Goal: Task Accomplishment & Management: Complete application form

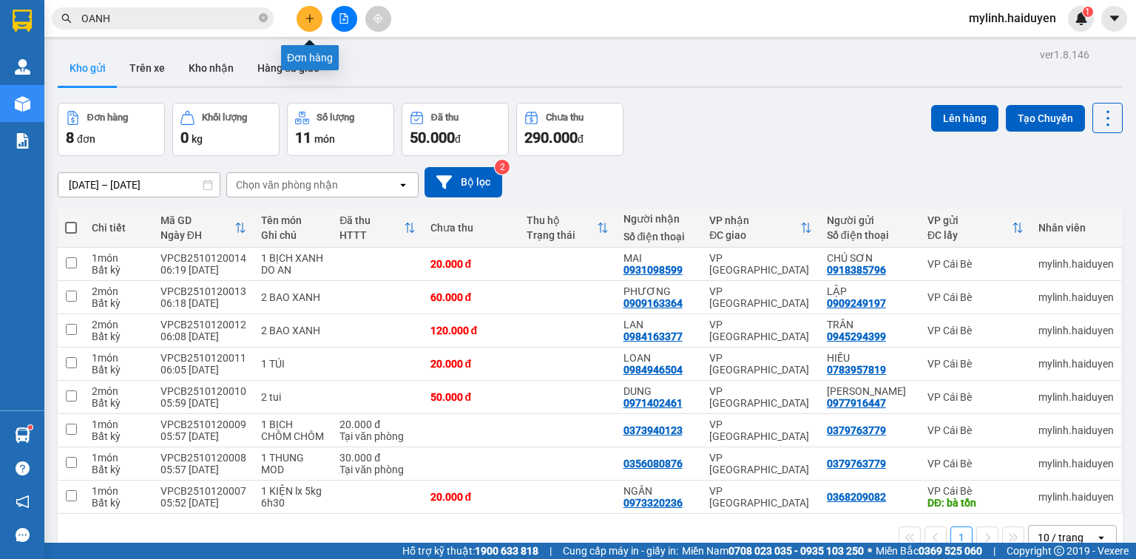
click at [311, 26] on button at bounding box center [310, 19] width 26 height 26
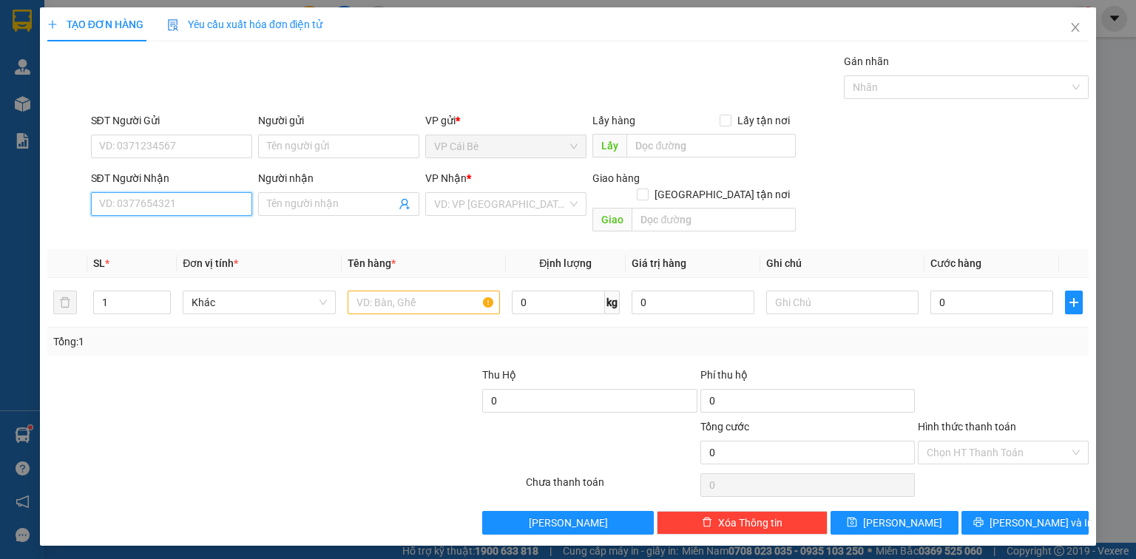
click at [216, 208] on input "SĐT Người Nhận" at bounding box center [171, 204] width 161 height 24
click at [214, 237] on div "0919095733 - TIÊN" at bounding box center [171, 233] width 143 height 16
type input "0919095733"
type input "TIÊN"
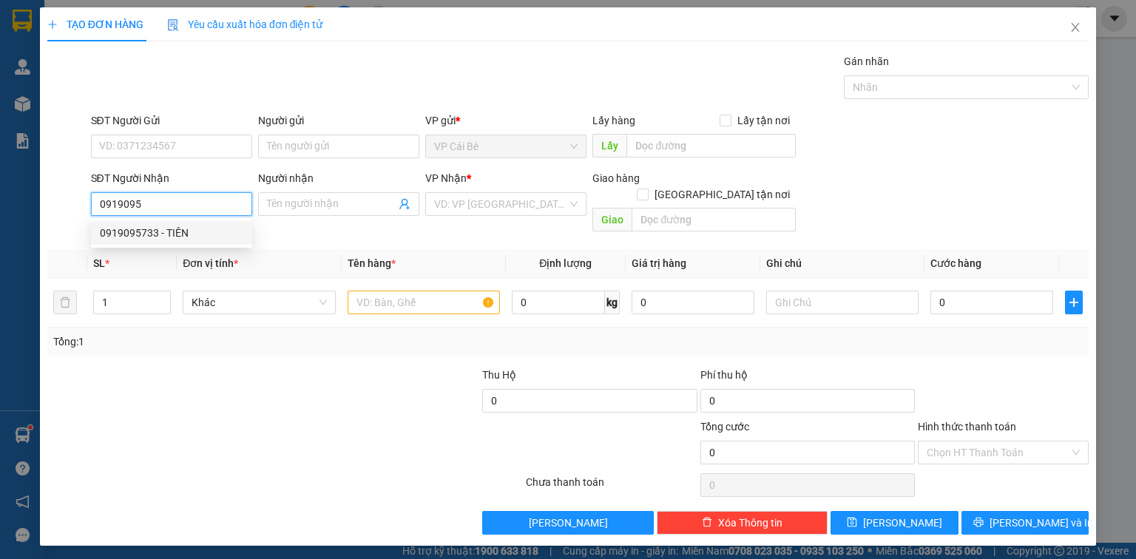
type input "1.035.000"
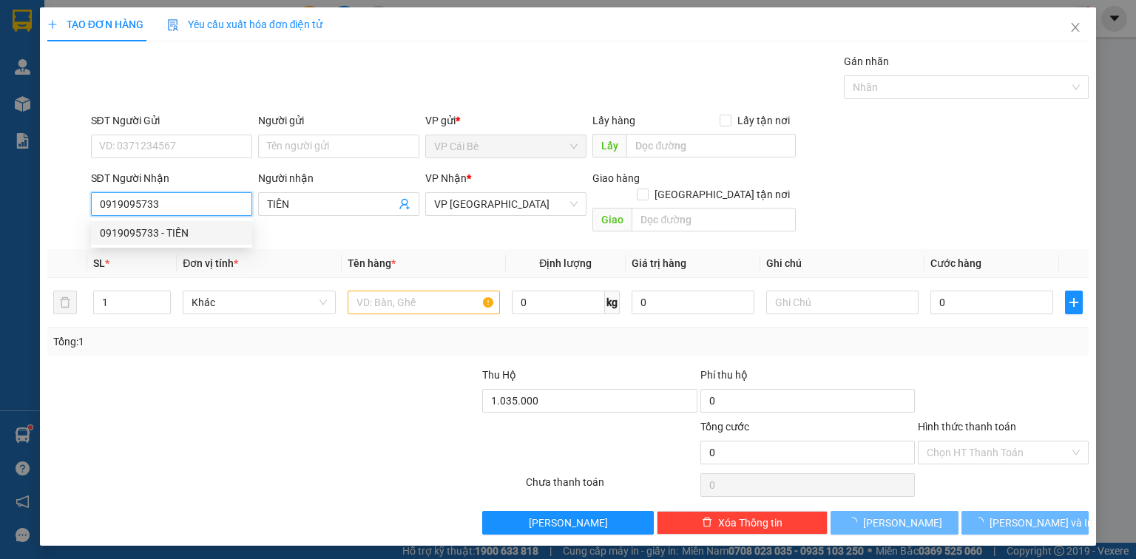
type input "30.000"
type input "0919095733"
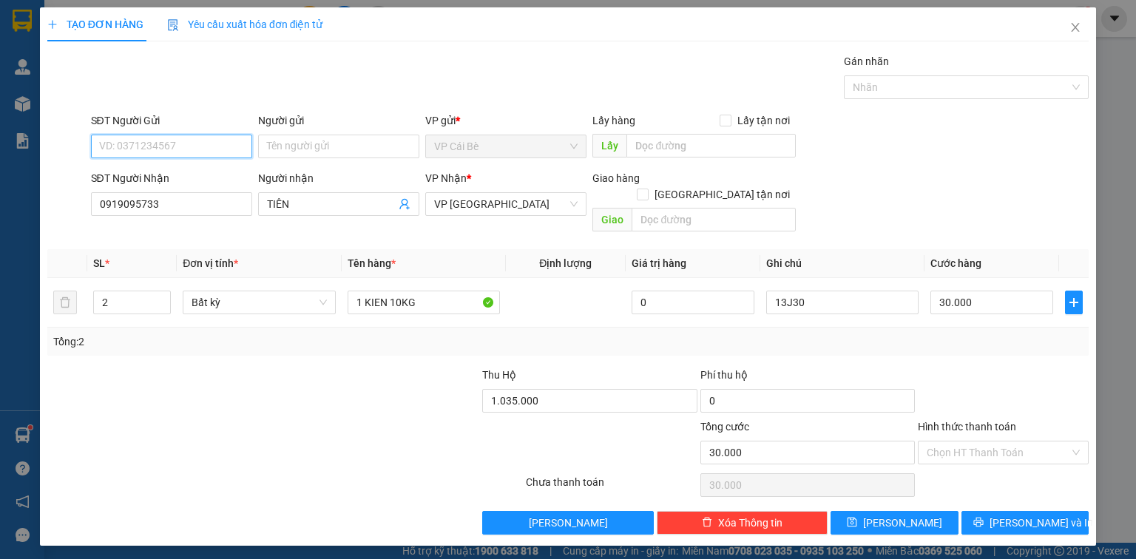
click at [209, 148] on input "SĐT Người Gửi" at bounding box center [171, 147] width 161 height 24
click at [213, 172] on div "0338287053 - 8 VUI" at bounding box center [171, 175] width 143 height 16
type input "0338287053"
type input "8 VUI"
type input "TÁM VUI"
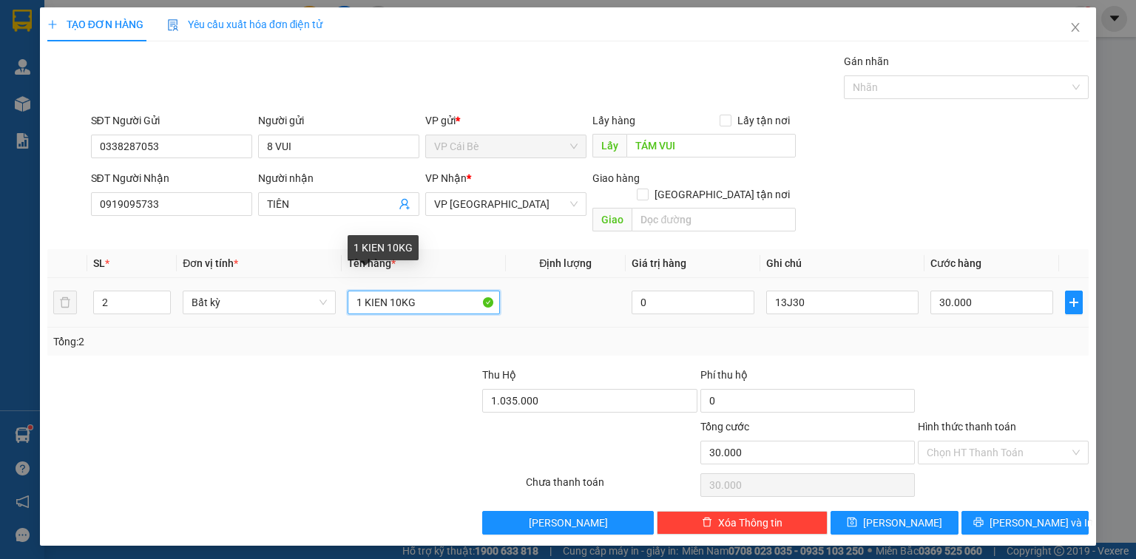
click at [400, 291] on input "1 KIEN 10KG" at bounding box center [424, 303] width 152 height 24
type input "1 KIEN 14.5KG"
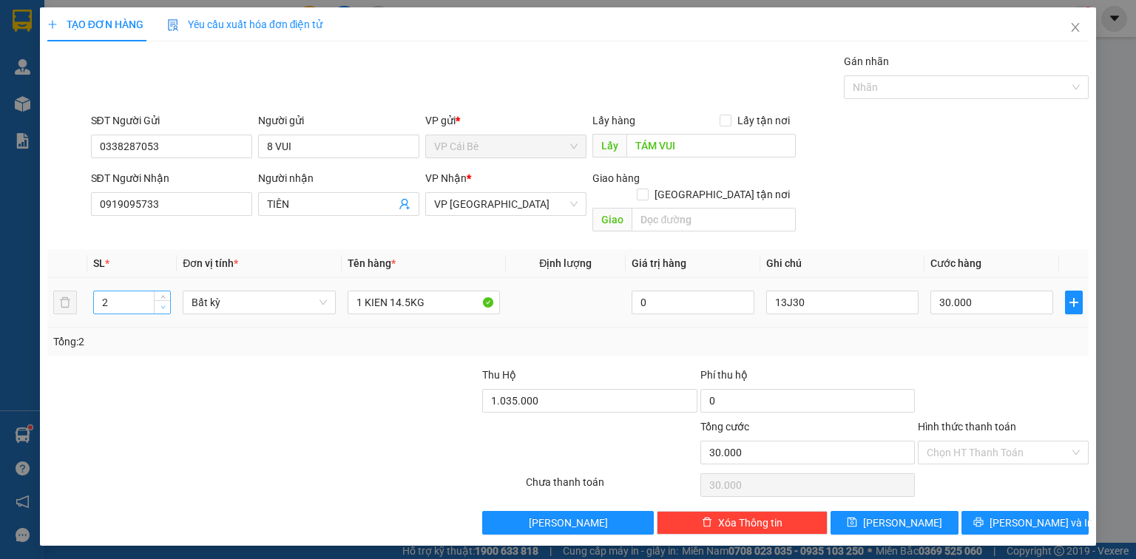
type input "1"
click at [161, 303] on span "down" at bounding box center [162, 307] width 9 height 9
click at [650, 389] on input "1.035.000" at bounding box center [589, 401] width 214 height 24
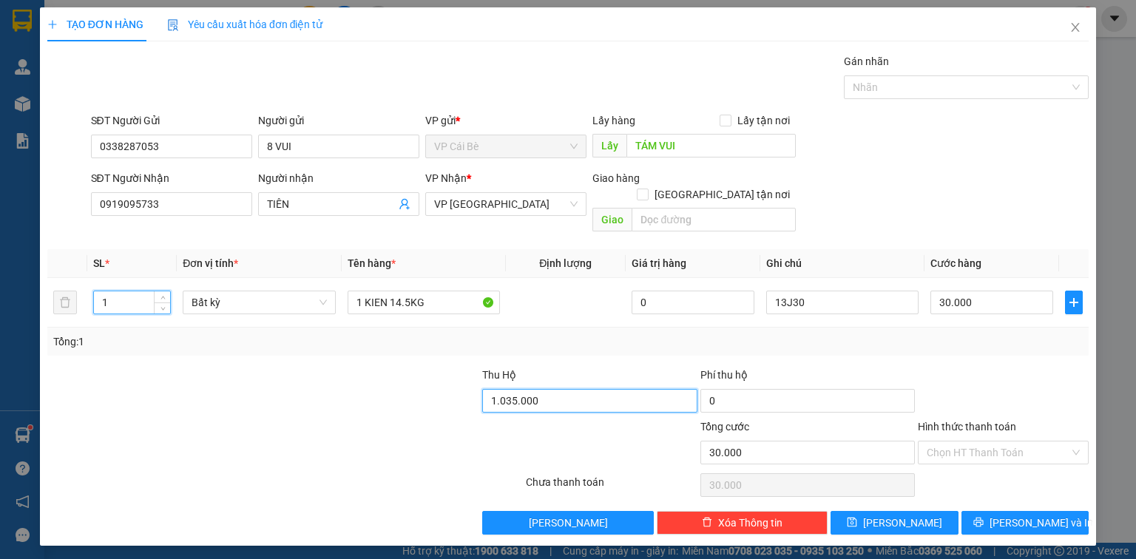
type input "0"
click at [870, 288] on div "13J30" at bounding box center [842, 303] width 152 height 30
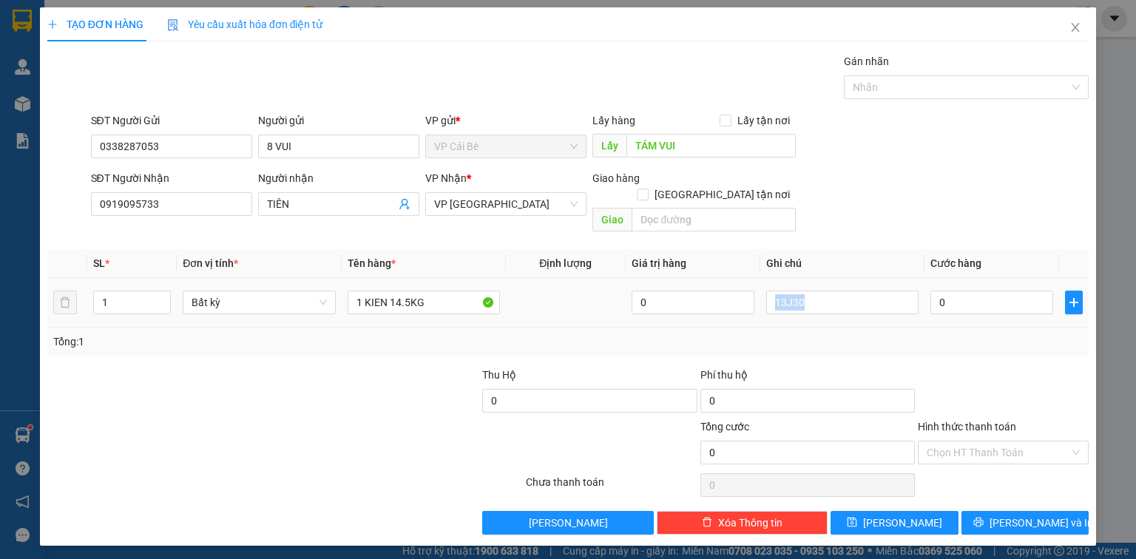
click at [870, 288] on div "13J30" at bounding box center [842, 303] width 152 height 30
click at [843, 334] on div "Tổng: 1" at bounding box center [567, 342] width 1029 height 16
click at [845, 291] on input "13J30" at bounding box center [842, 303] width 152 height 24
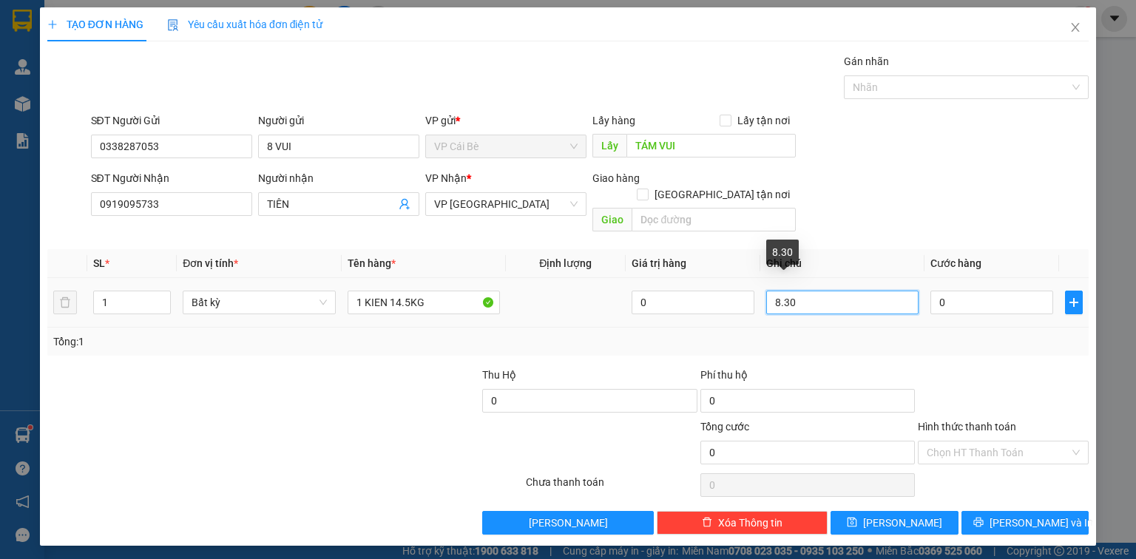
type input "8.30"
click at [1021, 334] on div "Tổng: 1" at bounding box center [567, 342] width 1029 height 16
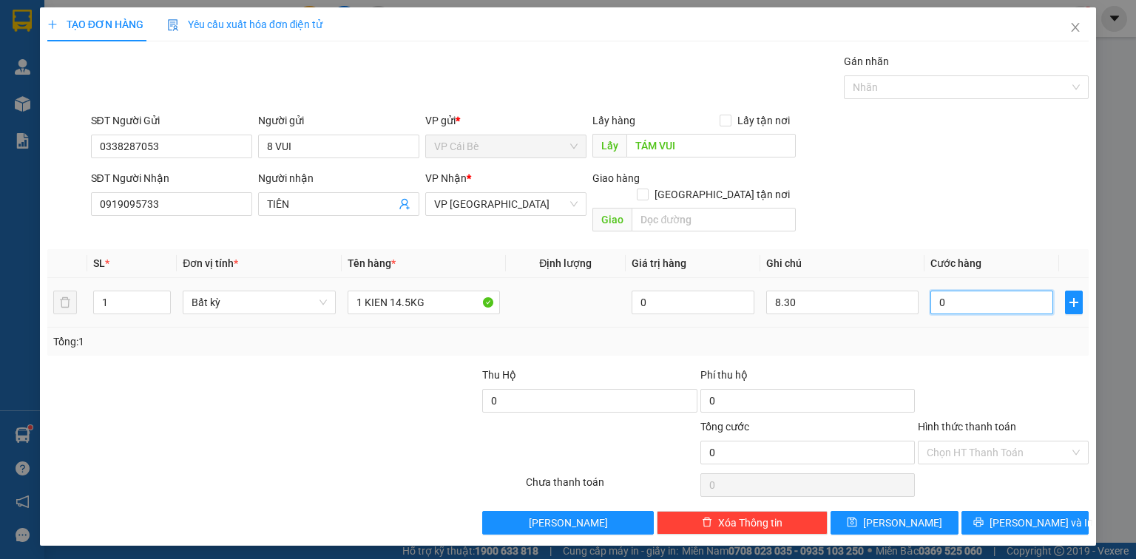
click at [1012, 291] on input "0" at bounding box center [991, 303] width 123 height 24
type input "3"
type input "30"
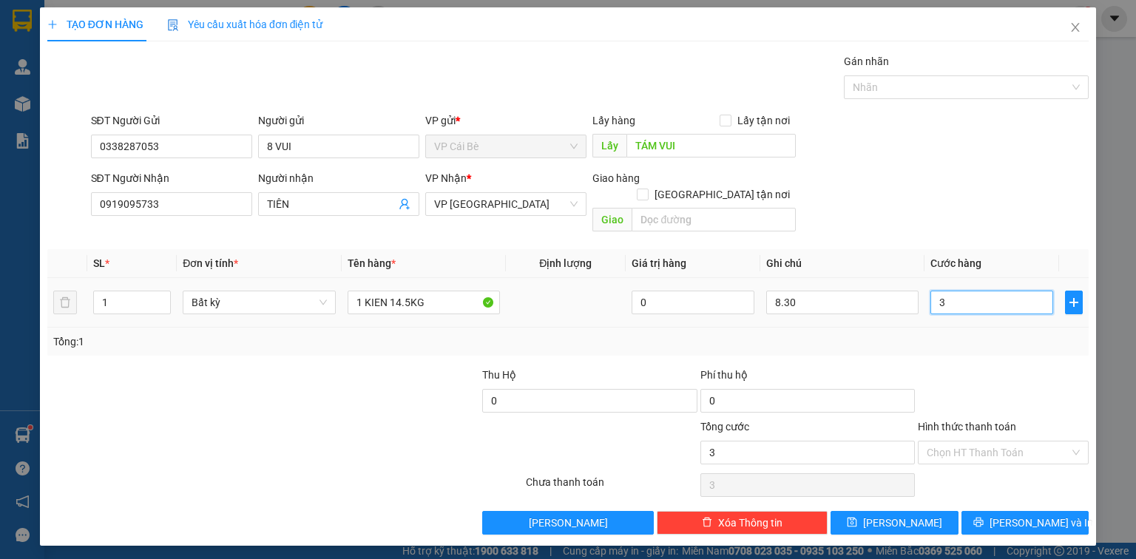
type input "30"
type input "30.000"
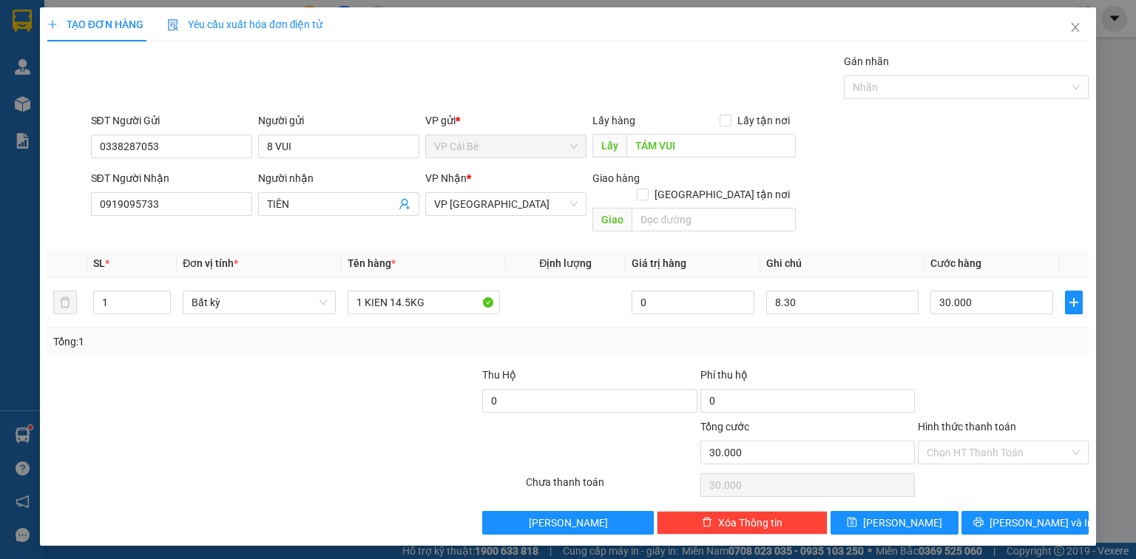
click at [1006, 367] on div at bounding box center [1003, 393] width 174 height 52
click at [1041, 515] on span "Lưu và In" at bounding box center [1042, 523] width 104 height 16
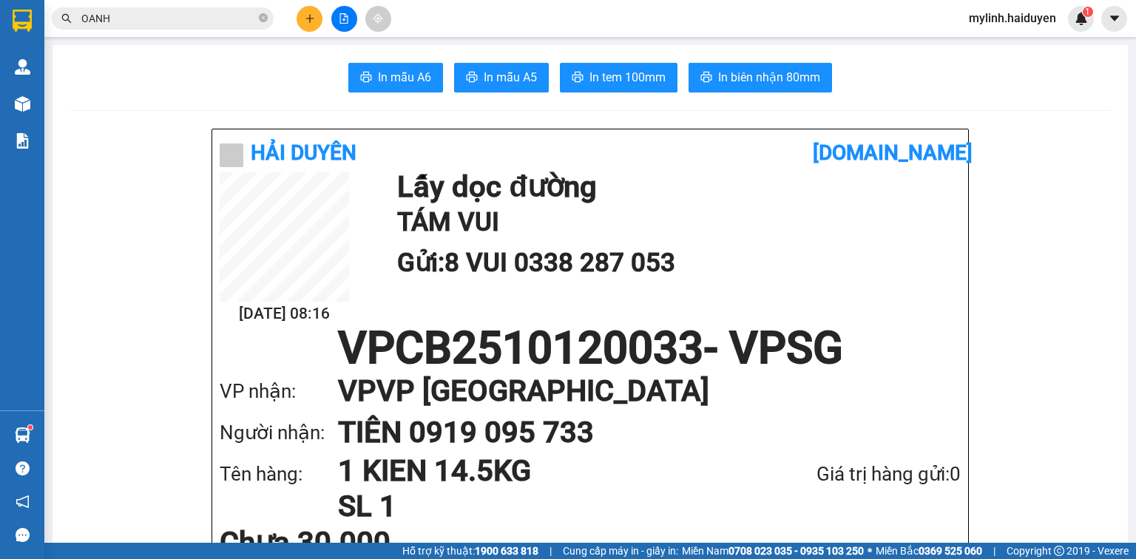
click at [314, 21] on icon "plus" at bounding box center [310, 18] width 10 height 10
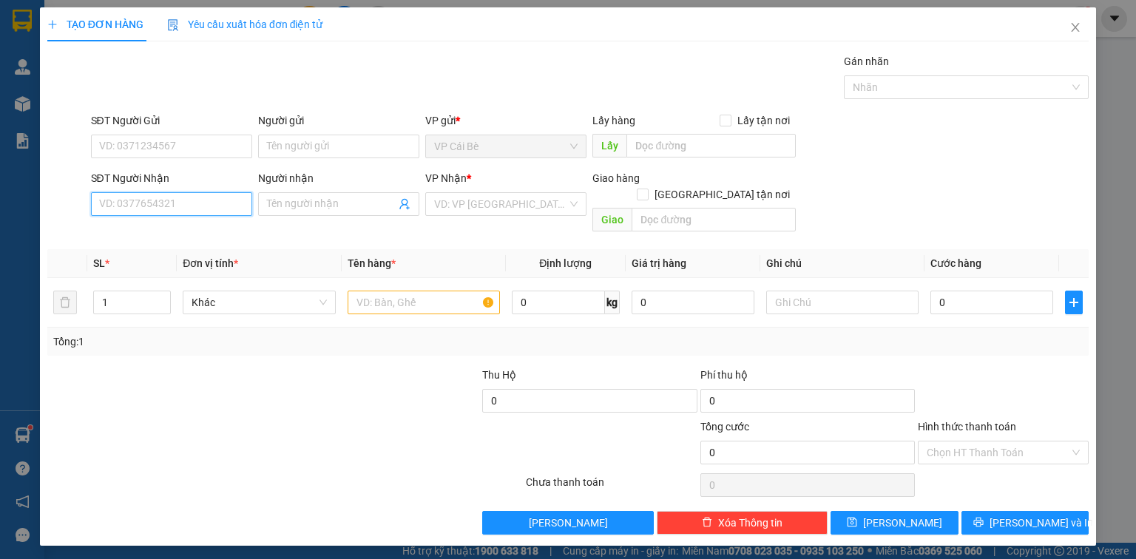
click at [204, 201] on input "SĐT Người Nhận" at bounding box center [171, 204] width 161 height 24
click at [223, 227] on div "0988631464 - BÉ THẢO" at bounding box center [173, 233] width 146 height 16
type input "0988631464"
type input "BÉ THẢO"
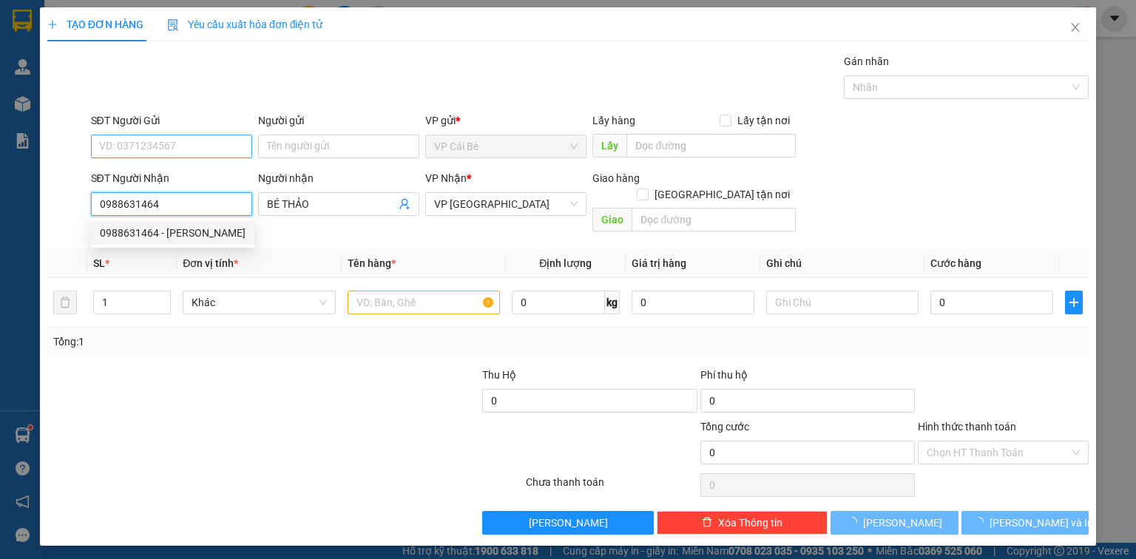
type input "20.000"
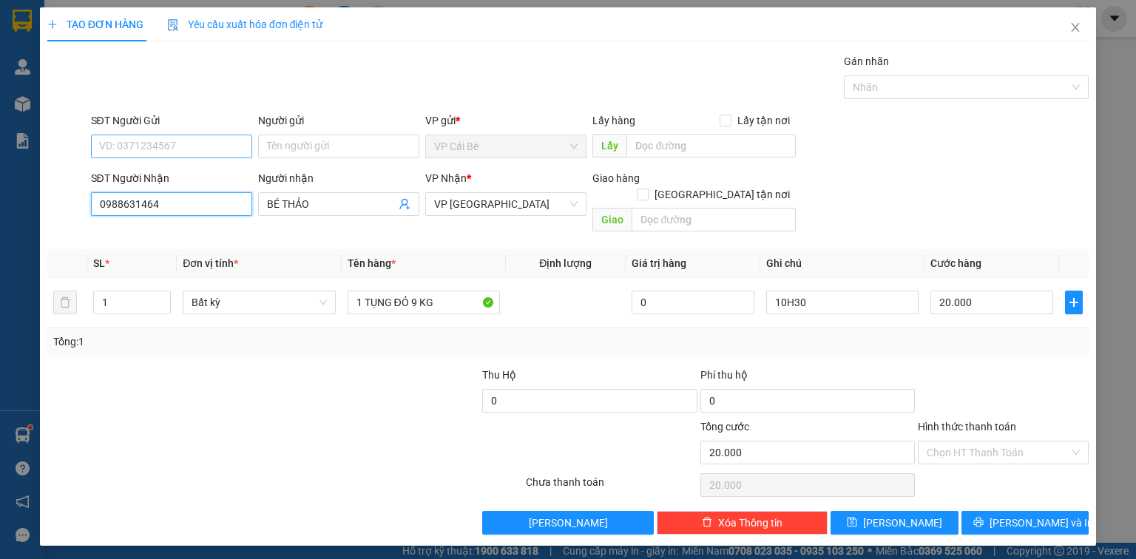
type input "0988631464"
click at [228, 141] on input "SĐT Người Gửi" at bounding box center [171, 147] width 161 height 24
click at [223, 171] on div "0366197433 - DÌ LƯỢM" at bounding box center [171, 175] width 143 height 16
type input "0366197433"
type input "DÌ LƯỢM"
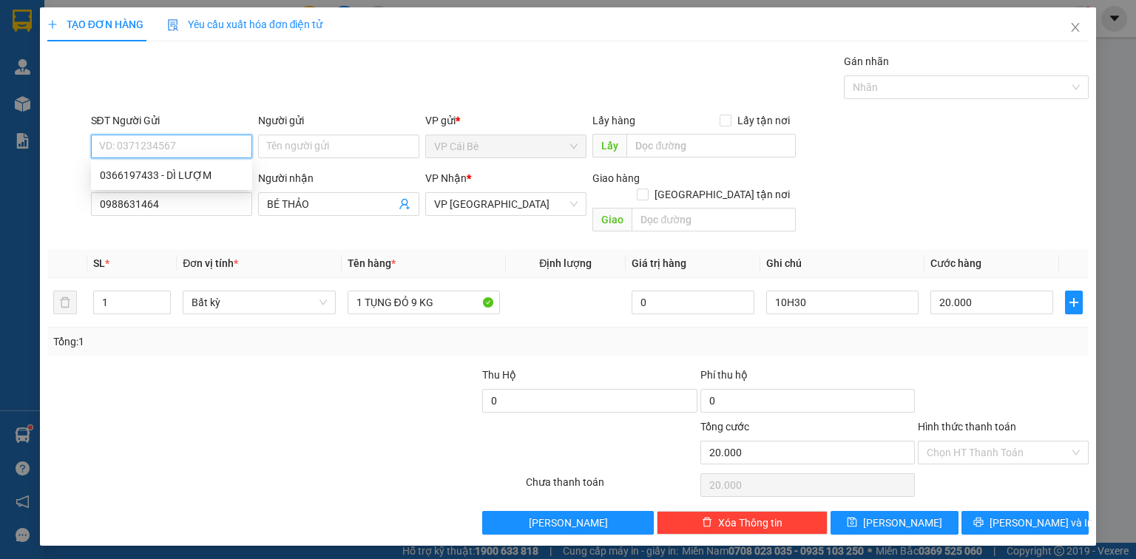
type input "CTY GẤU"
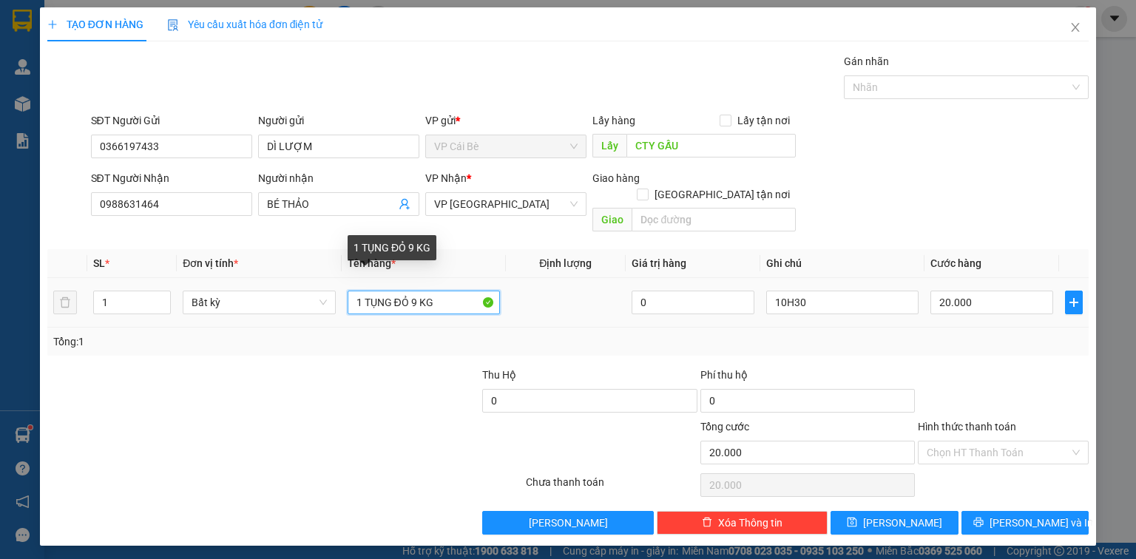
click at [421, 291] on input "1 TỤNG ĐỎ 9 KG" at bounding box center [424, 303] width 152 height 24
type input "1 BAO 15KG"
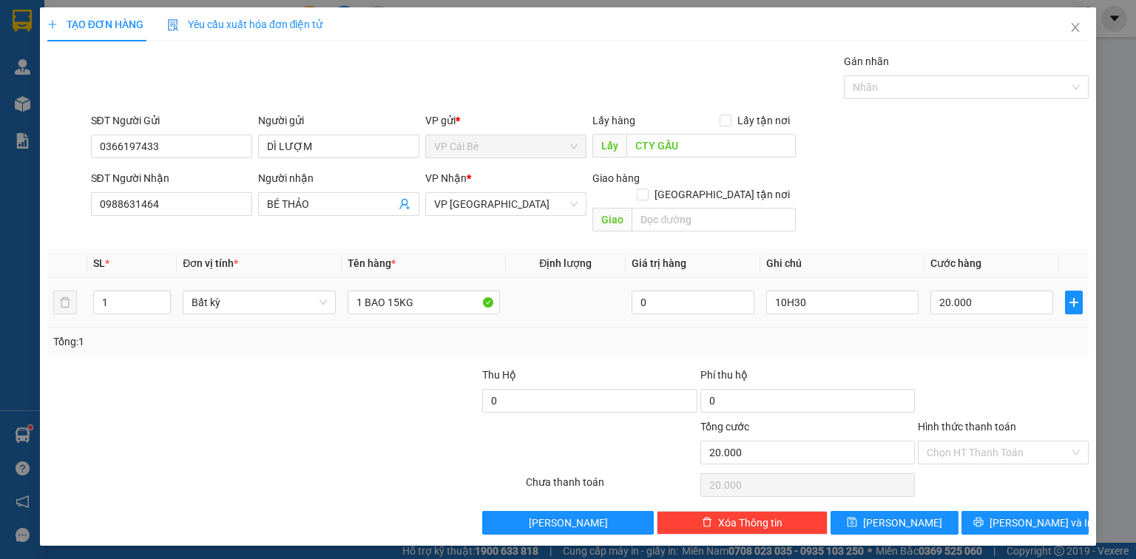
click at [828, 278] on td "10H30" at bounding box center [842, 303] width 164 height 50
click at [830, 291] on input "10H30" at bounding box center [842, 303] width 152 height 24
type input "9.30"
click at [1000, 291] on input "20.000" at bounding box center [991, 303] width 123 height 24
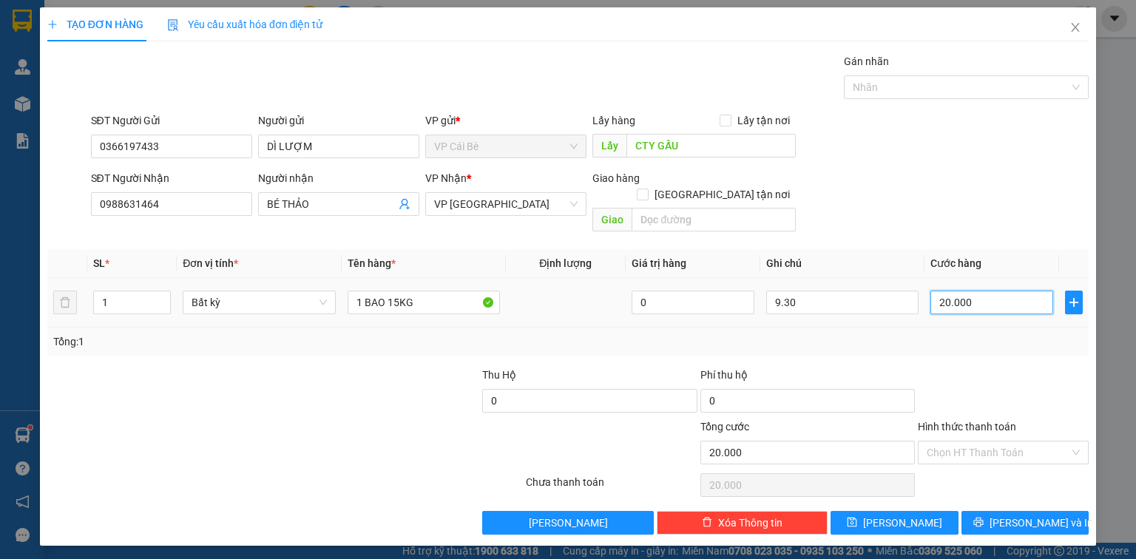
type input "3"
type input "30"
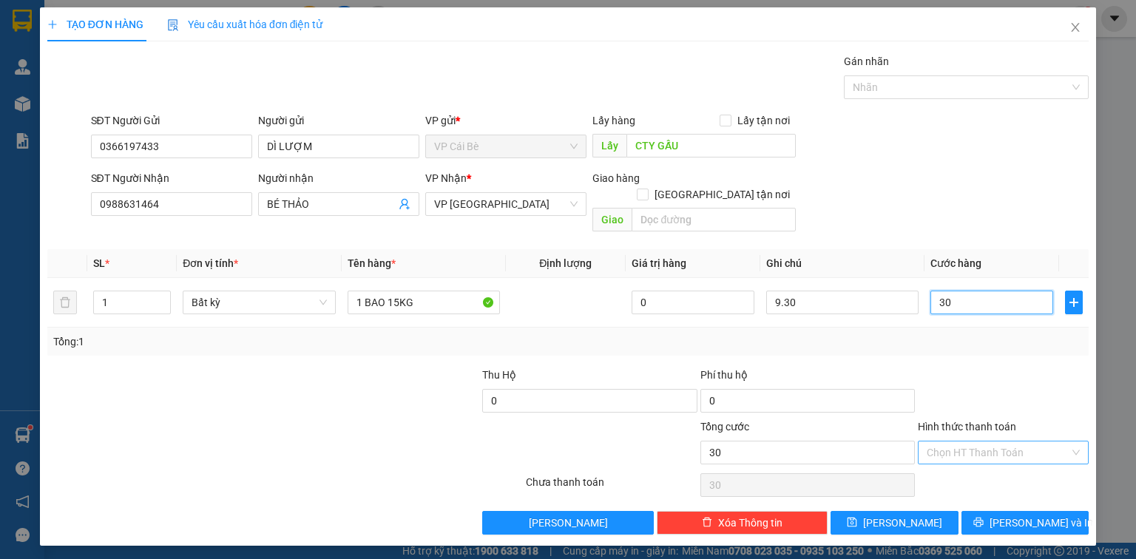
type input "30"
type input "30.000"
click at [992, 442] on input "Hình thức thanh toán" at bounding box center [998, 453] width 143 height 22
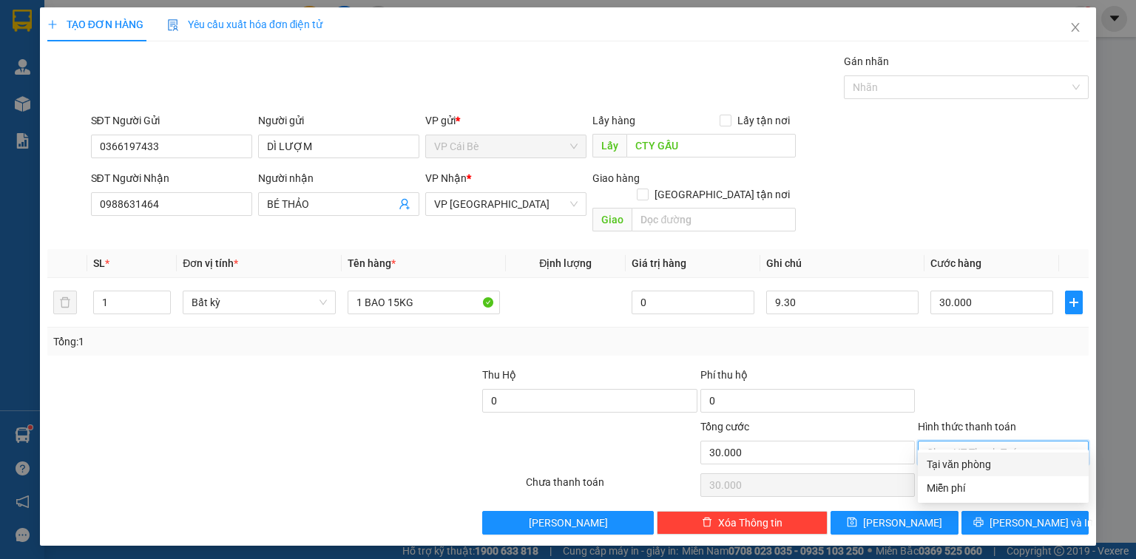
click at [1001, 464] on div "Tại văn phòng" at bounding box center [1003, 464] width 153 height 16
type input "0"
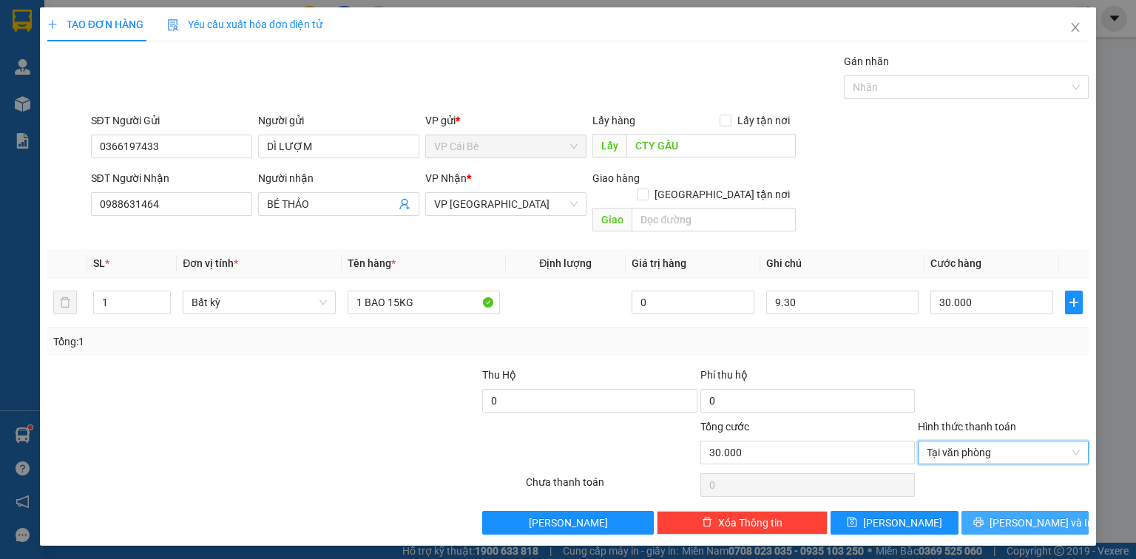
click at [1027, 515] on span "Lưu và In" at bounding box center [1042, 523] width 104 height 16
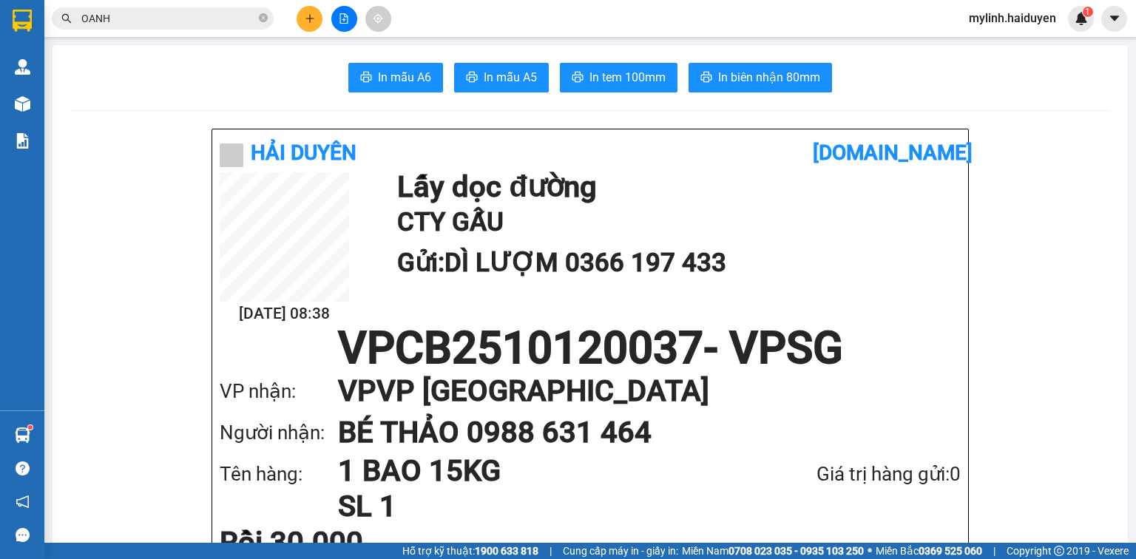
click at [308, 16] on icon "plus" at bounding box center [310, 18] width 10 height 10
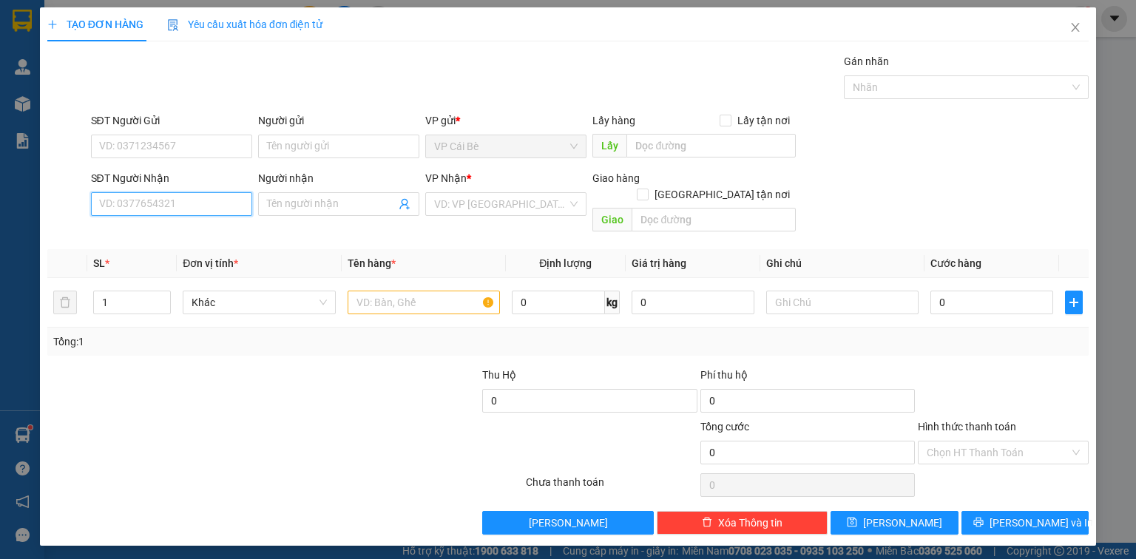
click at [220, 198] on input "SĐT Người Nhận" at bounding box center [171, 204] width 161 height 24
click at [126, 231] on div "0971342343 - thảo" at bounding box center [171, 233] width 143 height 16
type input "0971342343"
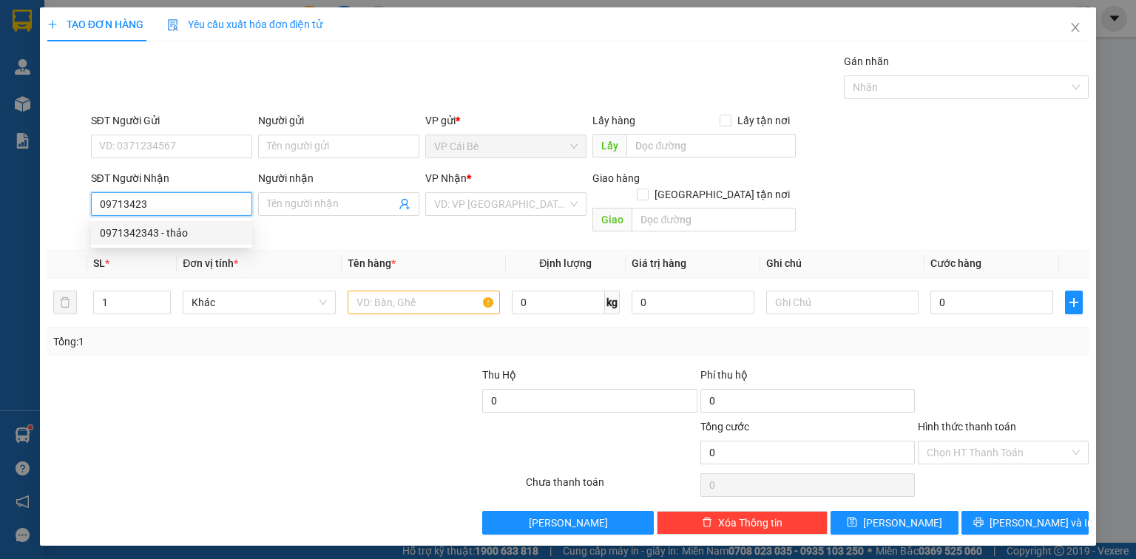
type input "thảo"
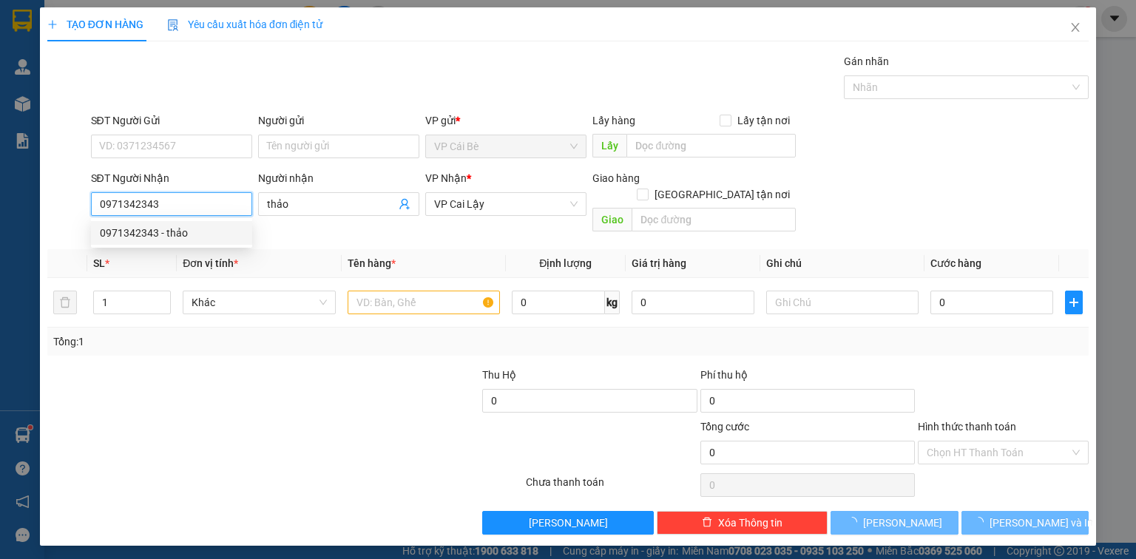
type input "10.000"
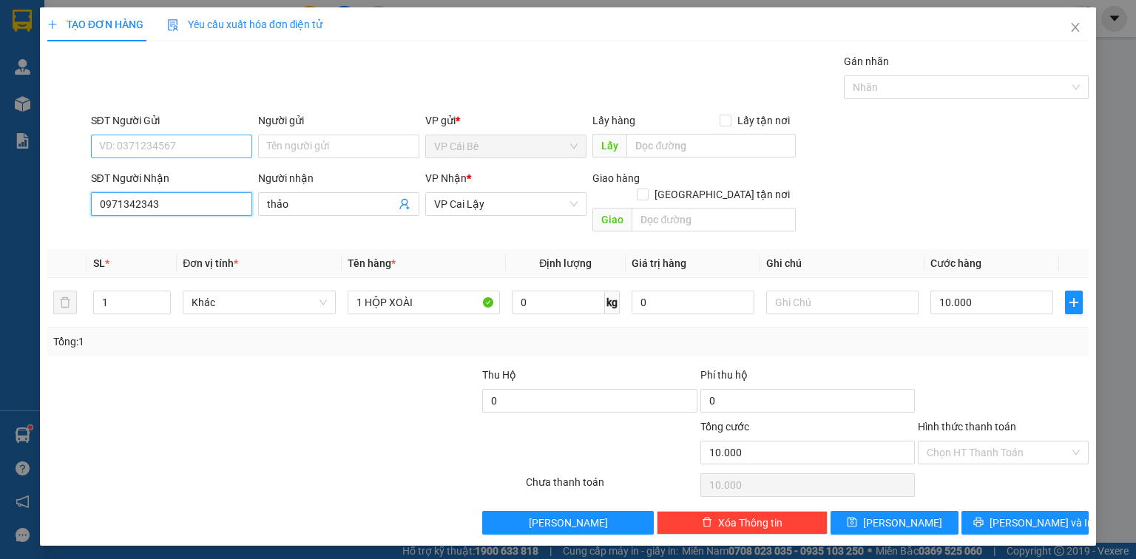
type input "0971342343"
click at [182, 152] on input "SĐT Người Gửi" at bounding box center [171, 147] width 161 height 24
click at [189, 174] on div "0889355484 - SANG" at bounding box center [171, 175] width 143 height 16
type input "0889355484"
type input "SANG"
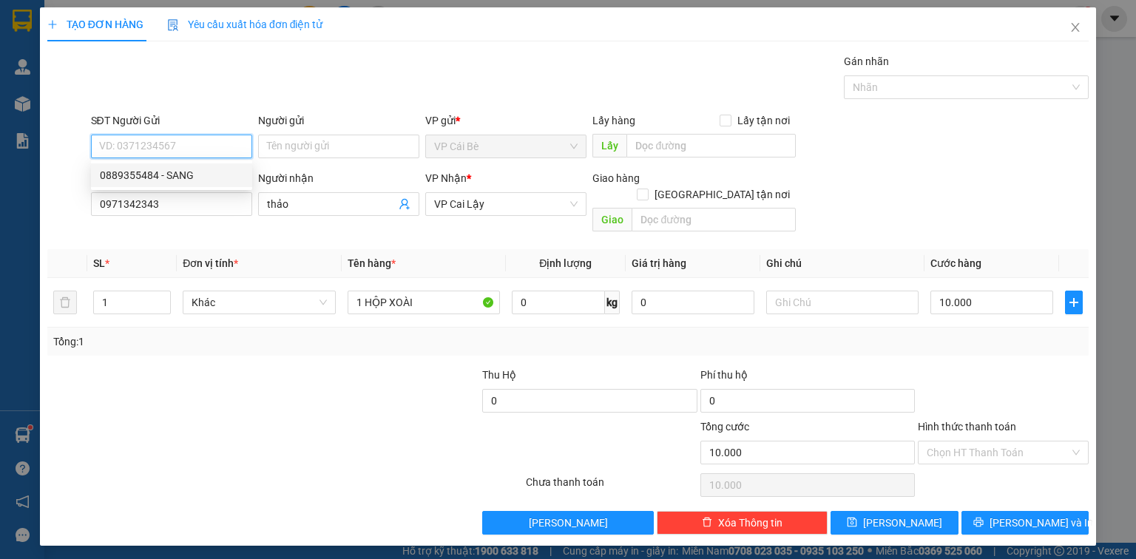
type input "AN LAC VIÊN"
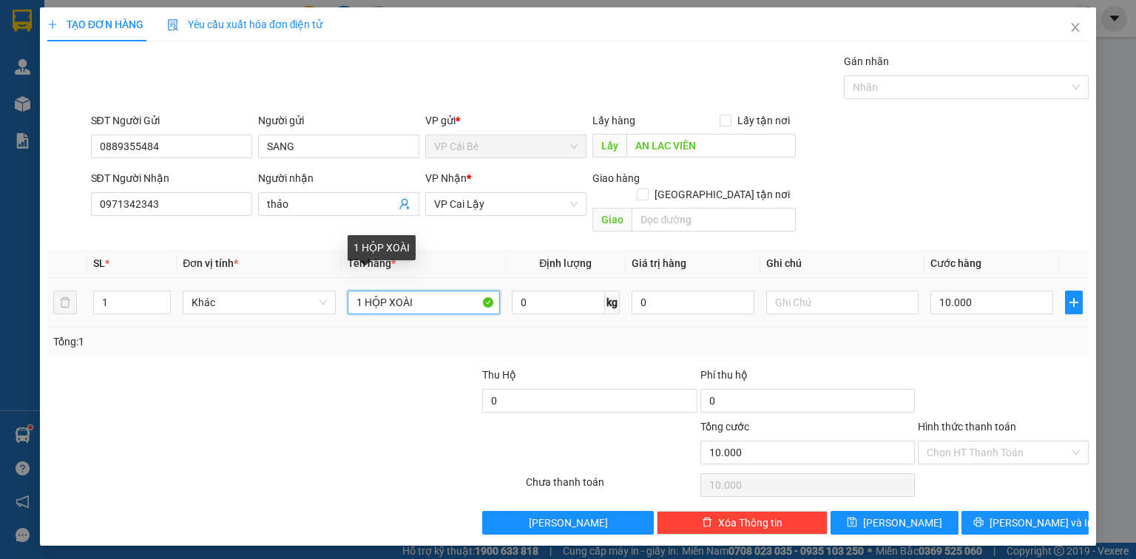
drag, startPoint x: 389, startPoint y: 287, endPoint x: 691, endPoint y: 226, distance: 308.5
click at [787, 258] on table "SL * Đơn vị tính * Tên hàng * Định lượng Giá trị hàng Ghi chú Cước hàng 1 Khác …" at bounding box center [567, 288] width 1041 height 78
type input "1 THÙNG VÚ SỮA"
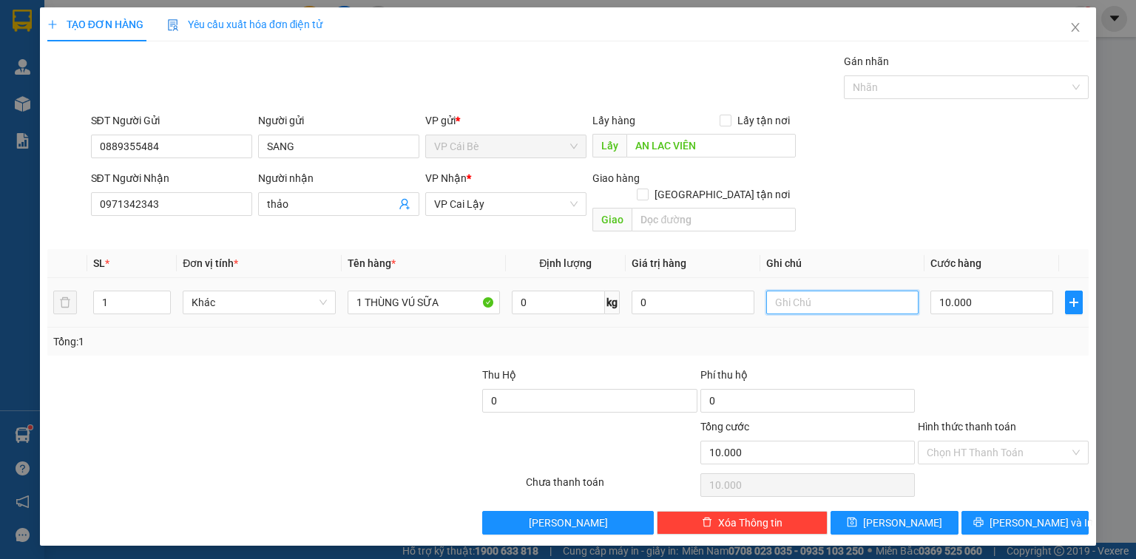
click at [845, 291] on input "text" at bounding box center [842, 303] width 152 height 24
type input "9.30"
click at [1041, 515] on span "Lưu và In" at bounding box center [1042, 523] width 104 height 16
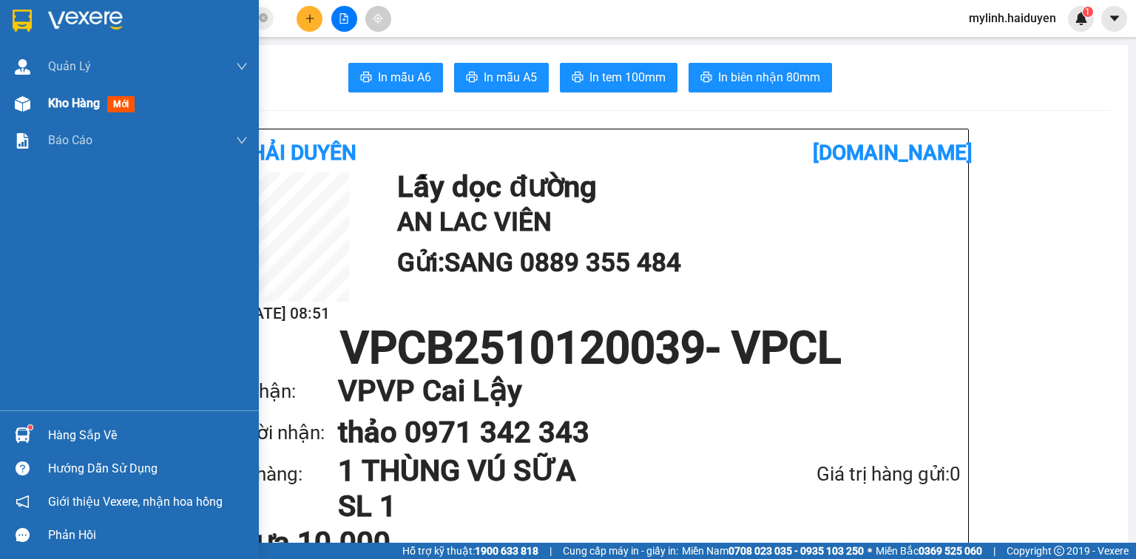
click at [87, 102] on span "Kho hàng" at bounding box center [74, 103] width 52 height 14
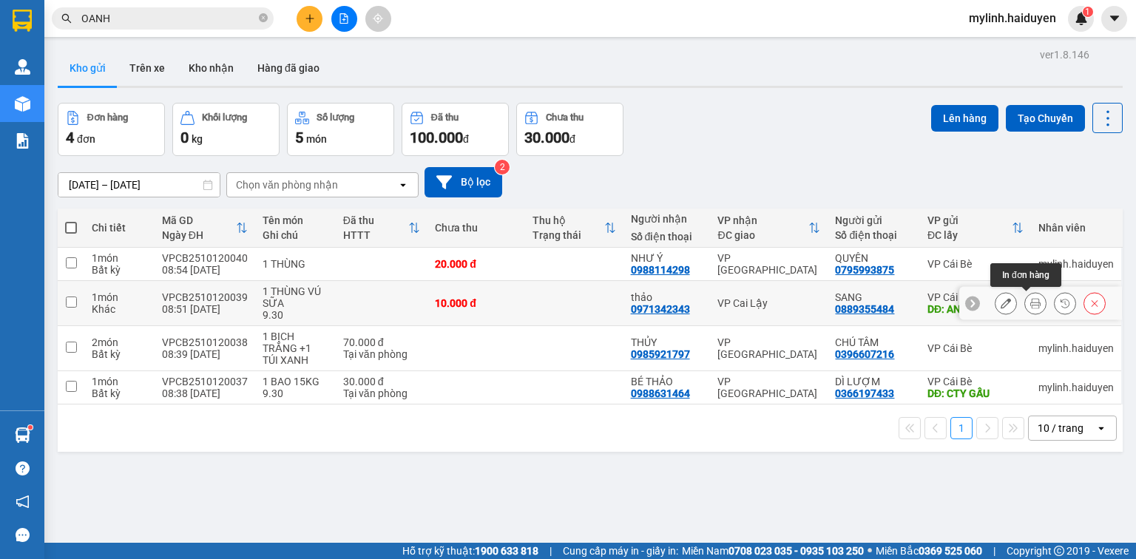
click at [1030, 305] on icon at bounding box center [1035, 303] width 10 height 10
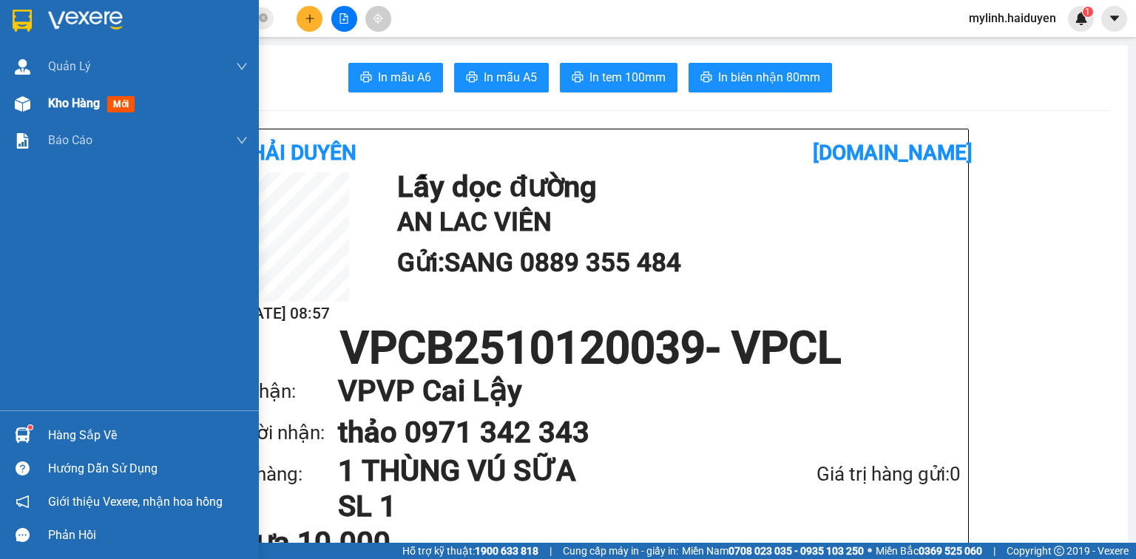
click at [75, 100] on span "Kho hàng" at bounding box center [74, 103] width 52 height 14
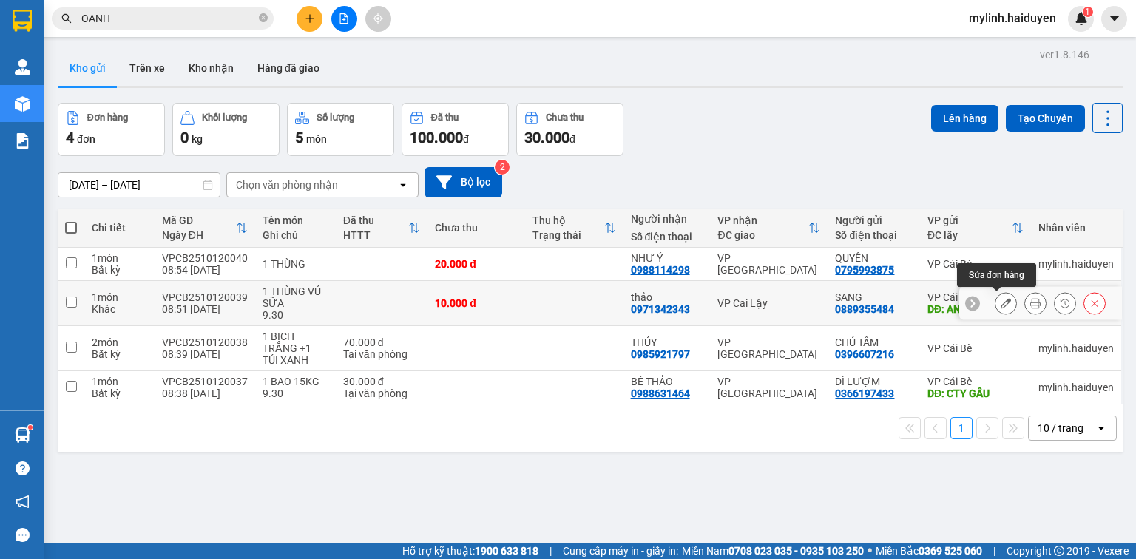
click at [996, 308] on button at bounding box center [1005, 304] width 21 height 26
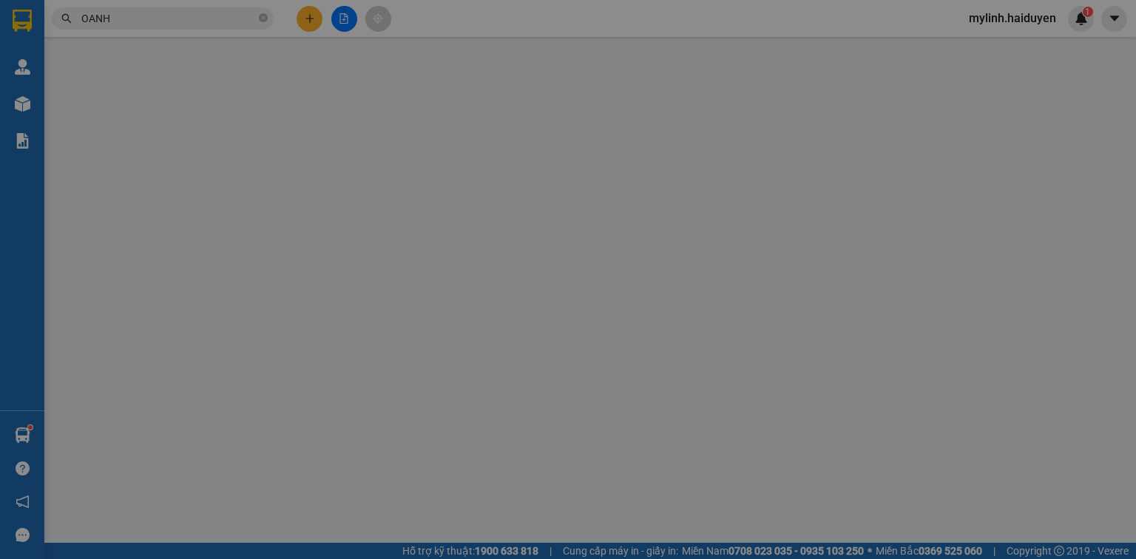
type input "0889355484"
type input "SANG"
type input "AN LAC VIÊN"
type input "0971342343"
type input "thảo"
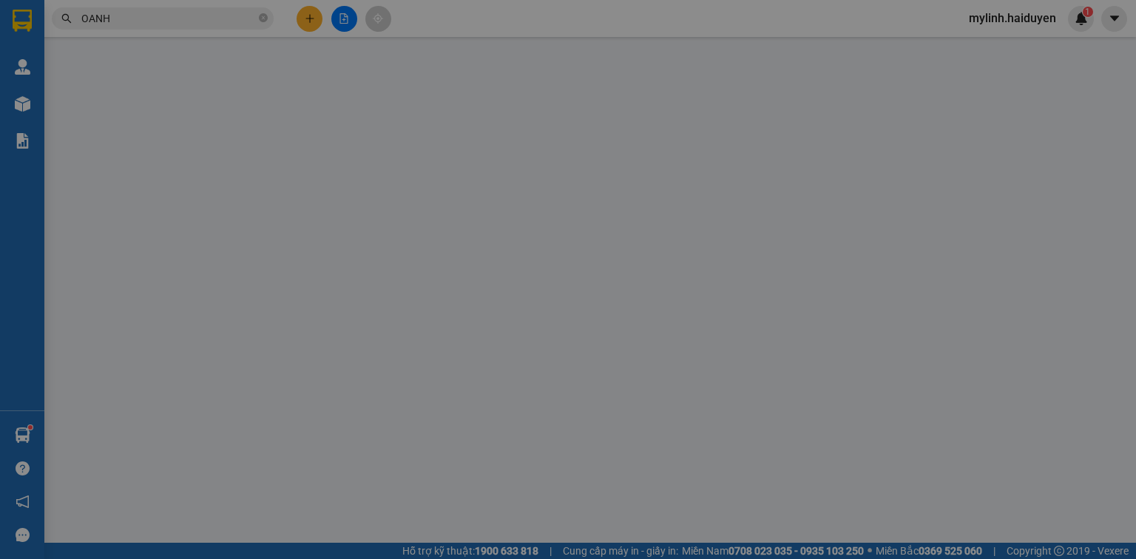
type input "0"
type input "10.000"
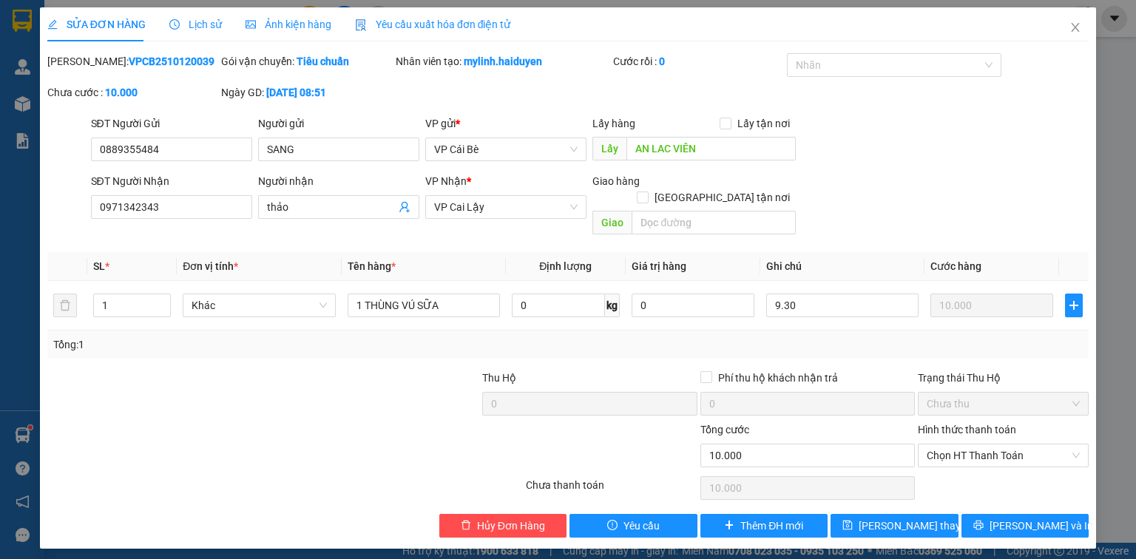
click at [207, 21] on span "Lịch sử" at bounding box center [195, 24] width 53 height 12
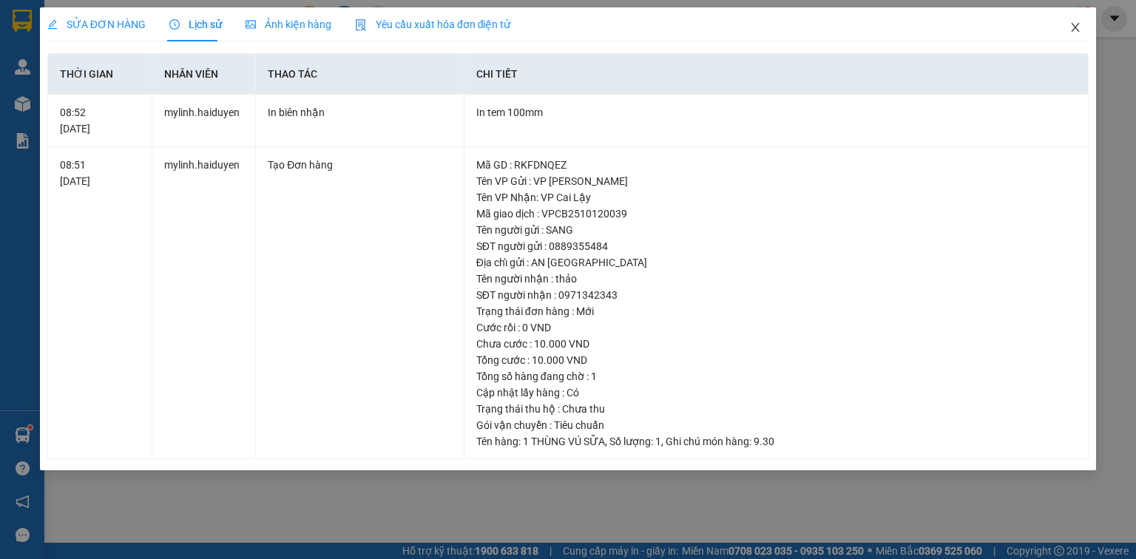
click at [1075, 28] on icon "close" at bounding box center [1076, 27] width 8 height 9
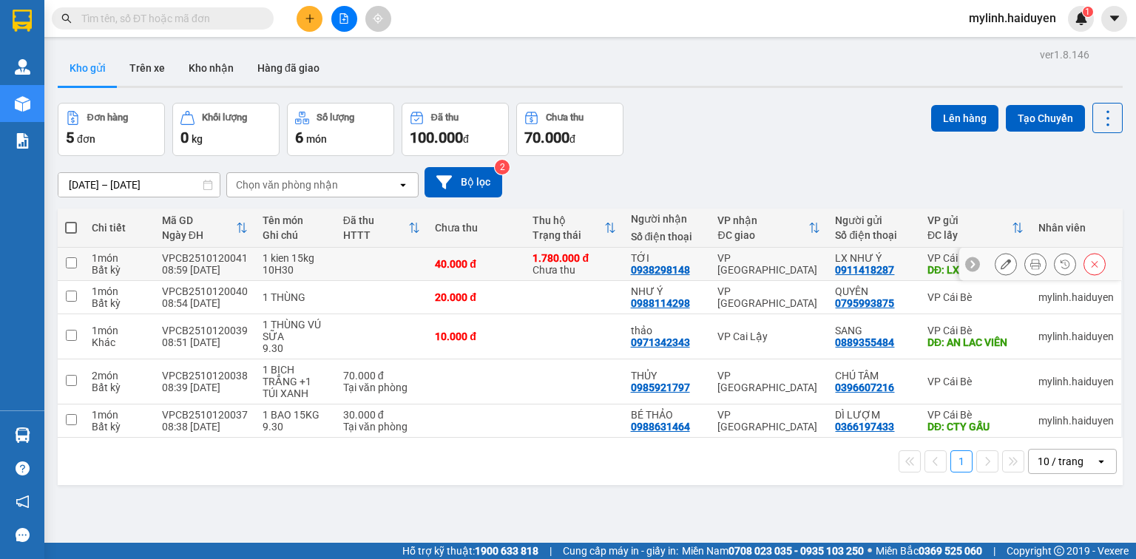
click at [1030, 268] on icon at bounding box center [1035, 264] width 10 height 10
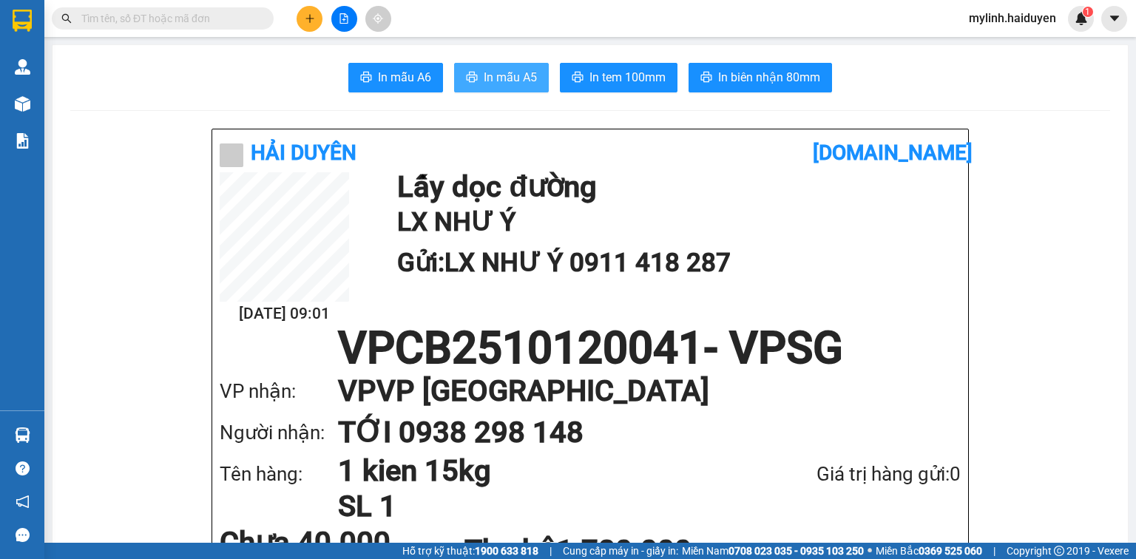
click at [531, 79] on span "In mẫu A5" at bounding box center [510, 77] width 53 height 18
drag, startPoint x: 467, startPoint y: 189, endPoint x: 368, endPoint y: 106, distance: 129.2
click at [464, 186] on h1 "Lấy dọc đường" at bounding box center [675, 187] width 556 height 30
click at [311, 24] on button at bounding box center [310, 19] width 26 height 26
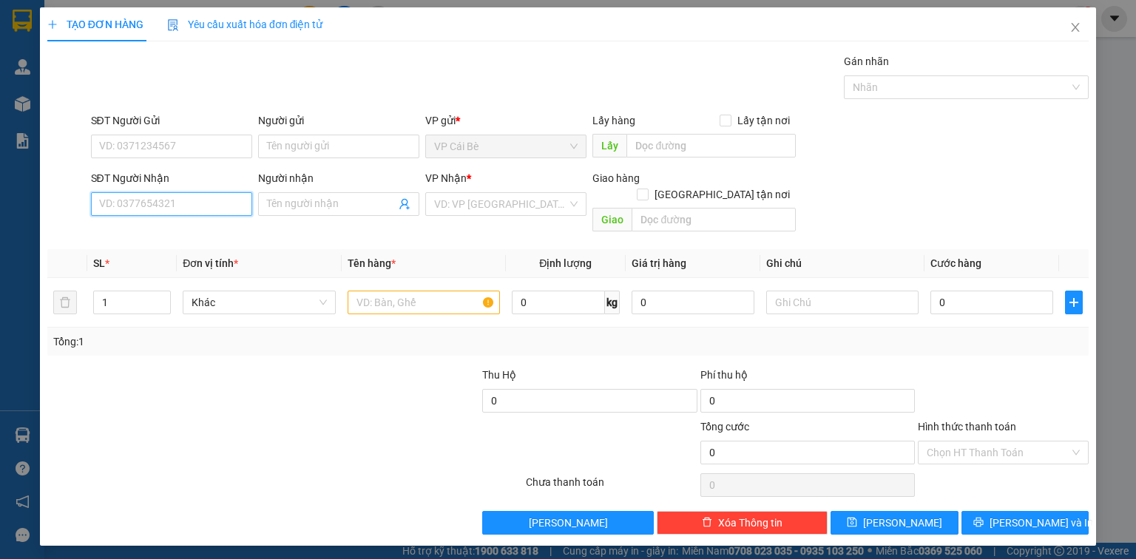
click at [226, 197] on input "SĐT Người Nhận" at bounding box center [171, 204] width 161 height 24
click at [217, 229] on div "0936785354 - PHÚC" at bounding box center [171, 233] width 143 height 16
type input "0936785354"
type input "PHÚC"
type input "20.000"
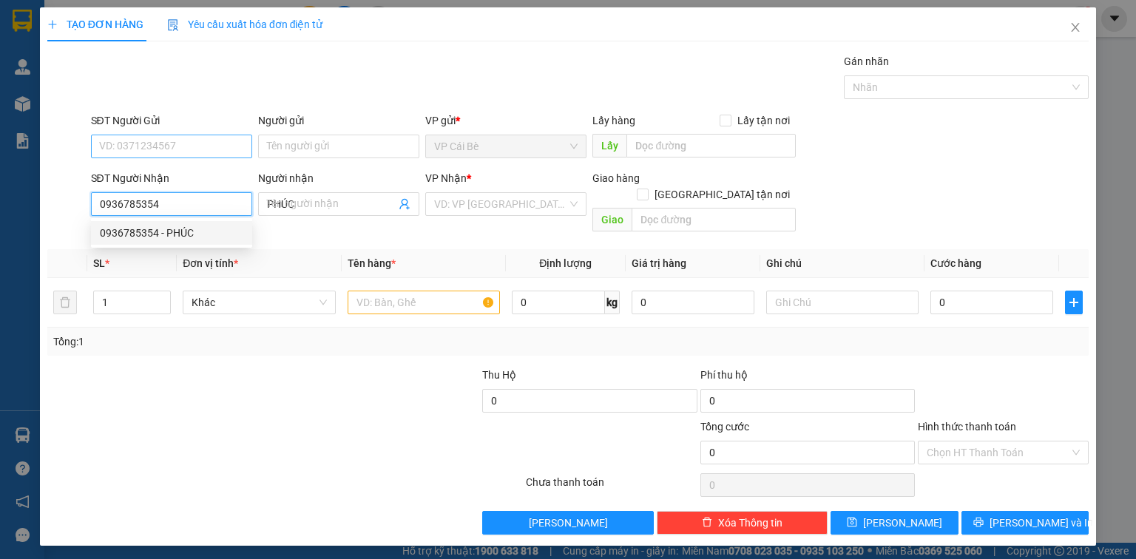
type input "20.000"
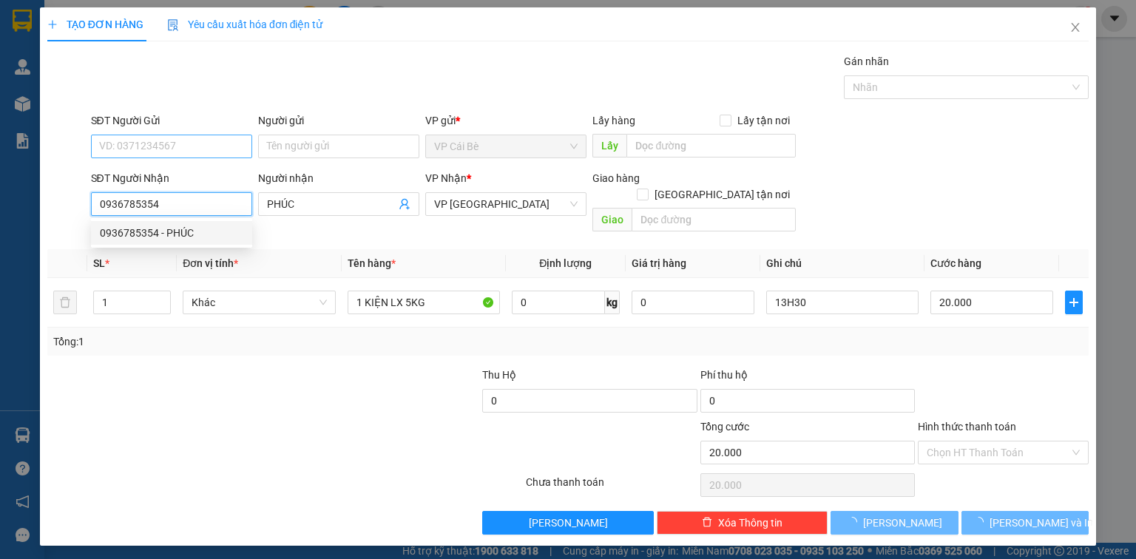
type input "0936785354"
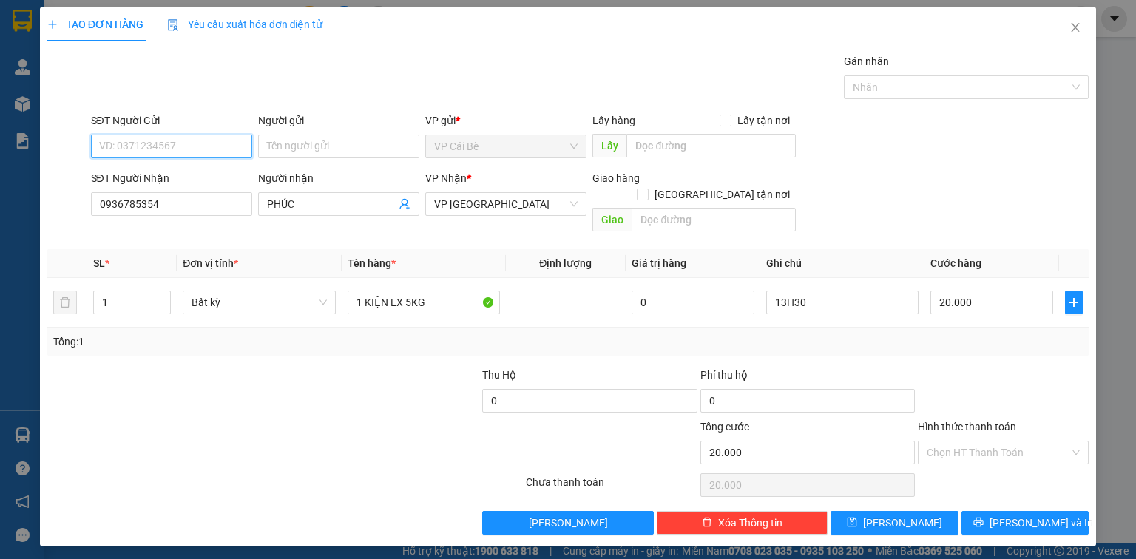
click at [222, 146] on input "SĐT Người Gửi" at bounding box center [171, 147] width 161 height 24
click at [223, 175] on div "0937229878 - ÚT LIÊN" at bounding box center [171, 175] width 143 height 16
type input "0937229878"
type input "ÚT LIÊN"
type input "LX ÚT LIÊN"
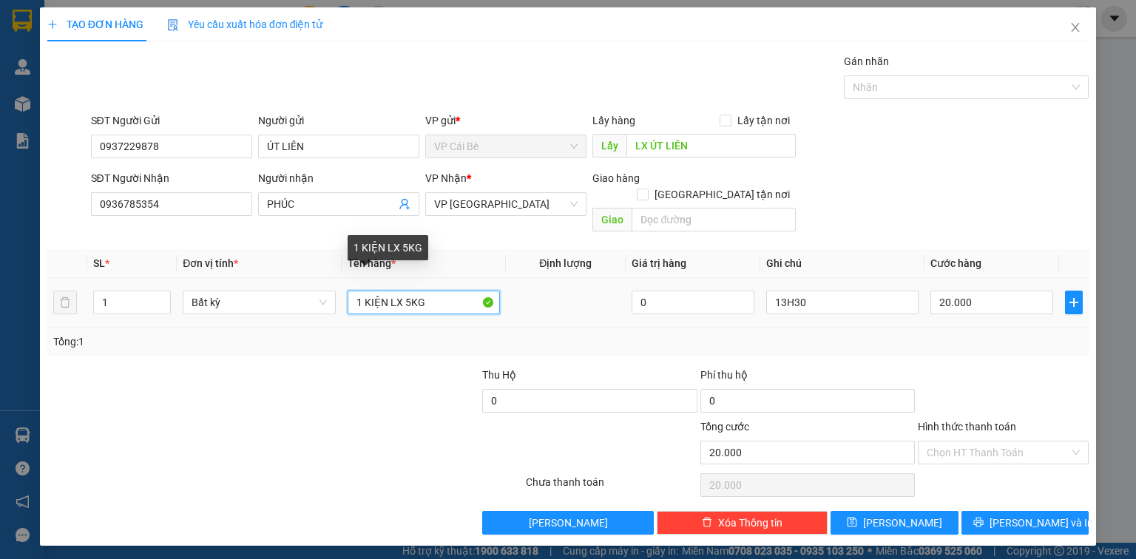
click at [408, 291] on input "1 KIỆN LX 5KG" at bounding box center [424, 303] width 152 height 24
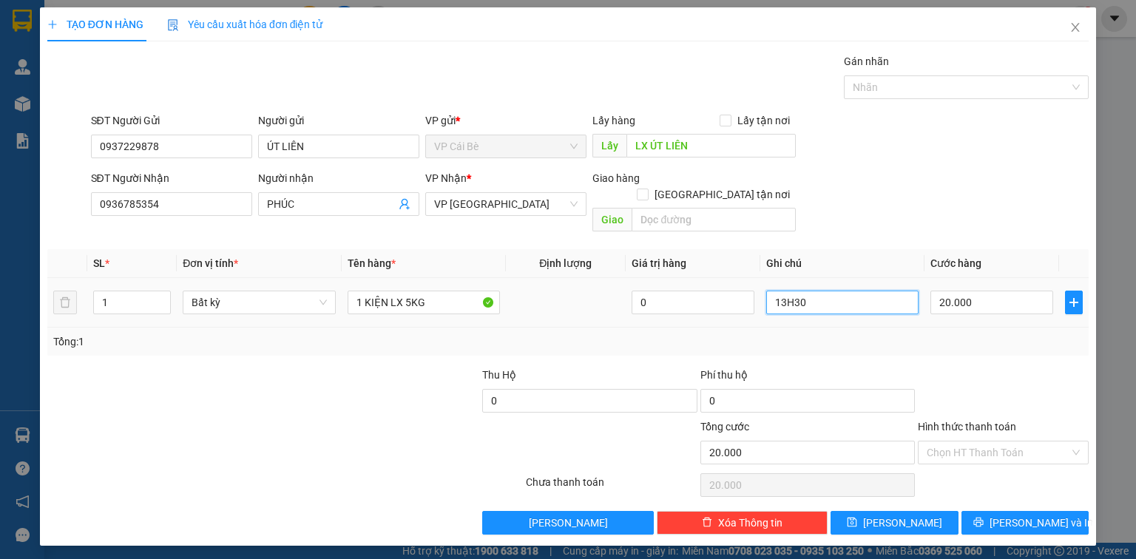
click at [858, 291] on input "13H30" at bounding box center [842, 303] width 152 height 24
type input "9.30"
click at [1015, 515] on span "Lưu và In" at bounding box center [1042, 523] width 104 height 16
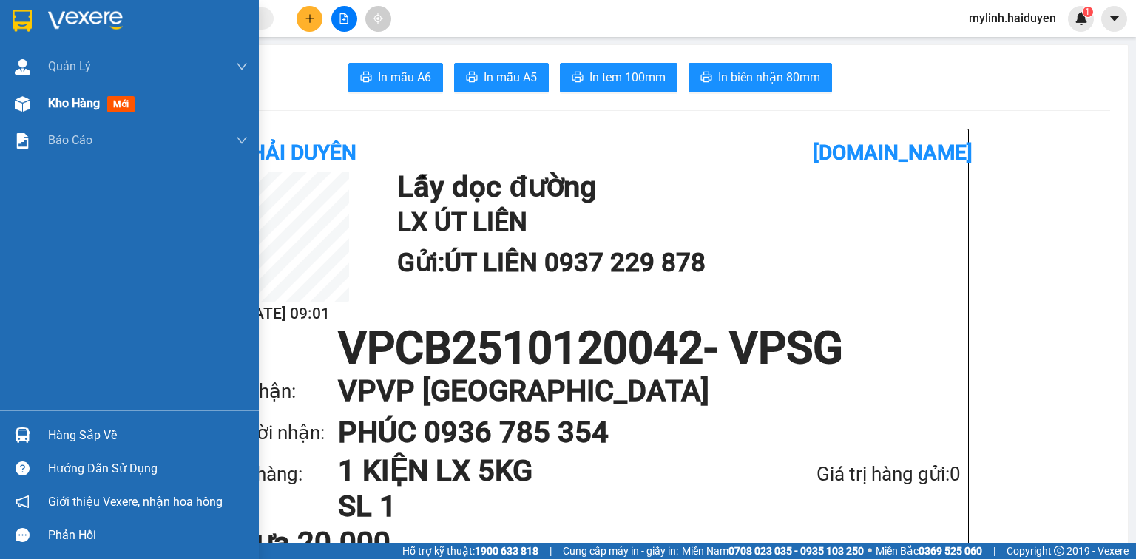
click at [49, 106] on span "Kho hàng" at bounding box center [74, 103] width 52 height 14
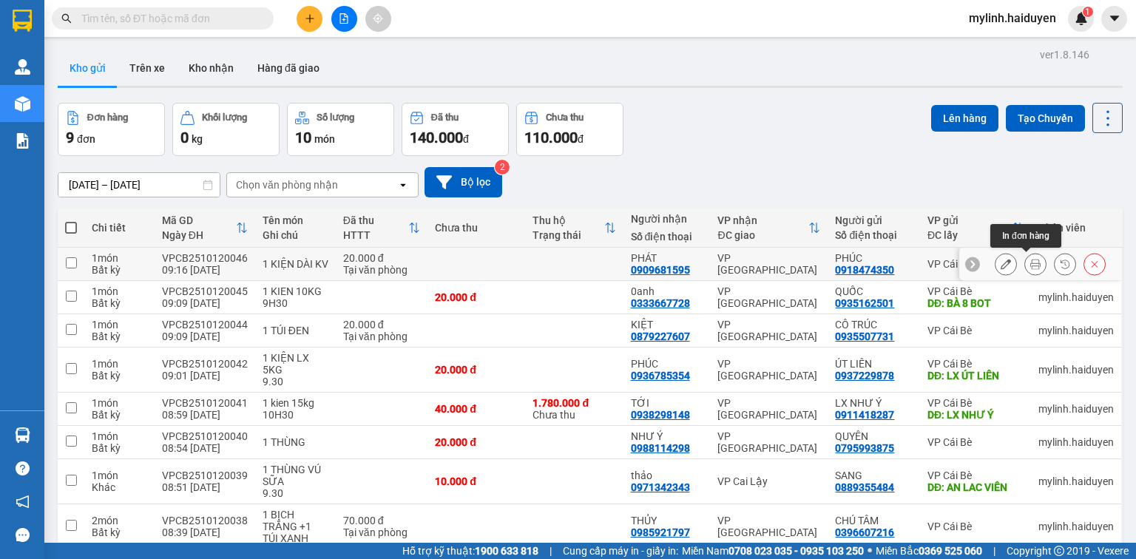
click at [1032, 265] on button at bounding box center [1035, 264] width 21 height 26
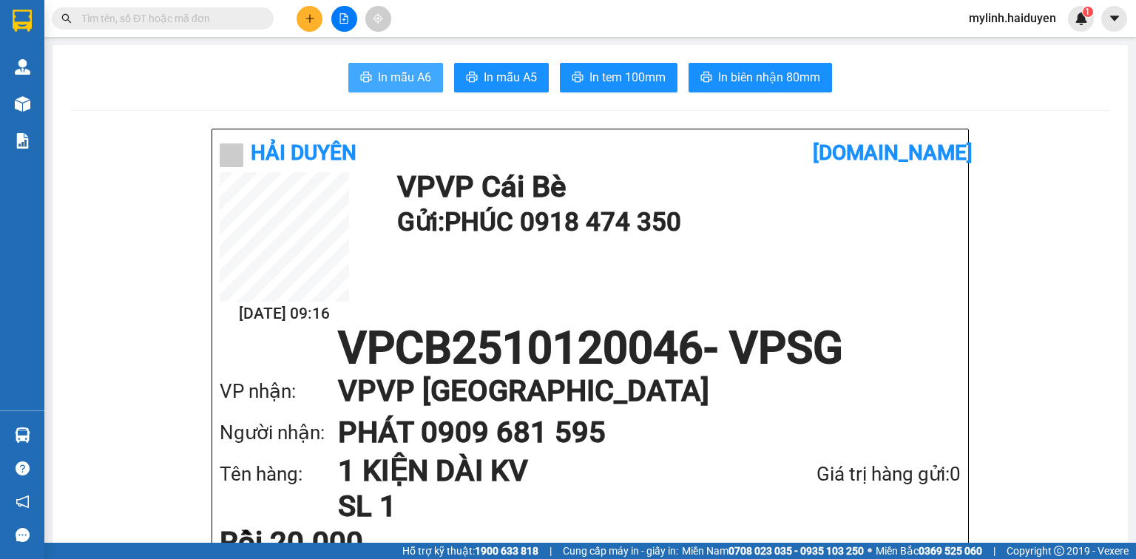
click at [412, 72] on span "In mẫu A6" at bounding box center [404, 77] width 53 height 18
